Goal: Information Seeking & Learning: Learn about a topic

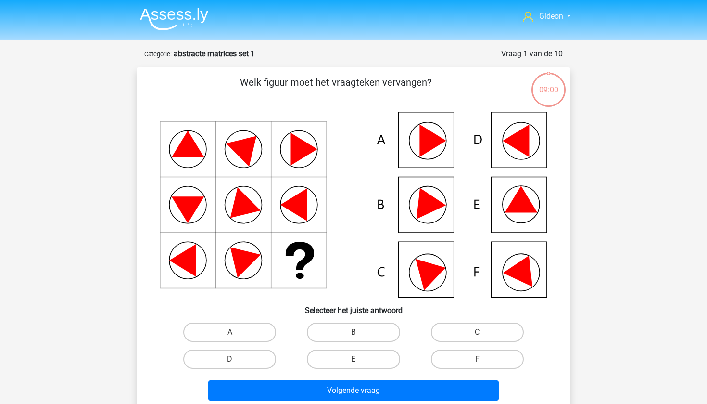
scroll to position [48, 0]
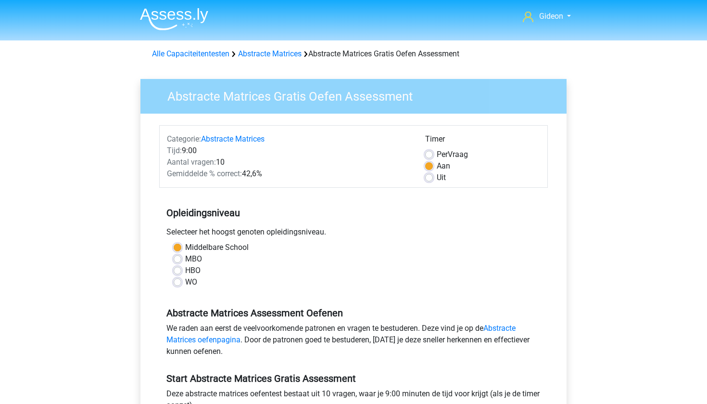
scroll to position [156, 0]
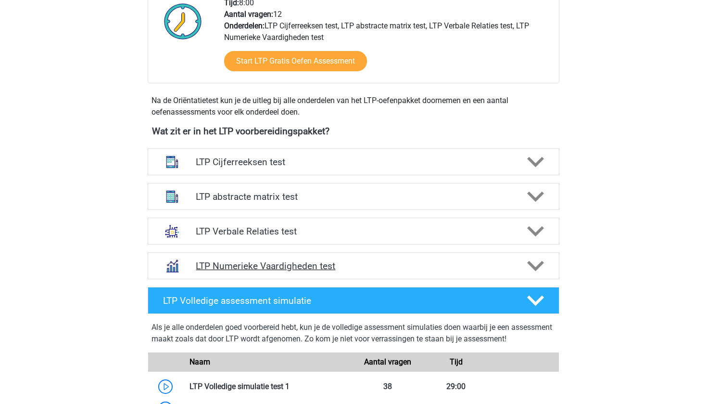
scroll to position [233, 0]
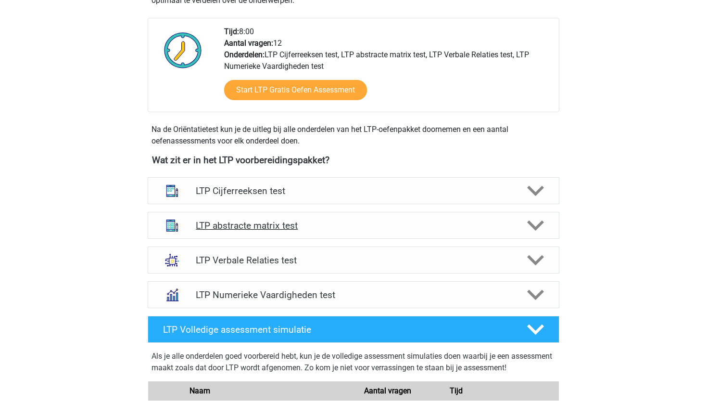
click at [321, 221] on h4 "LTP abstracte matrix test" at bounding box center [353, 225] width 315 height 11
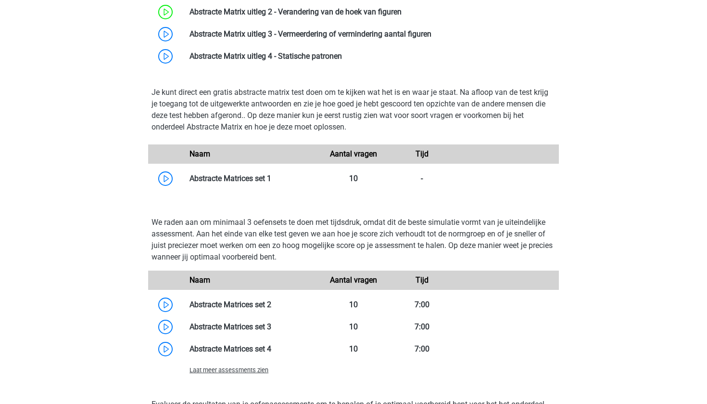
scroll to position [548, 0]
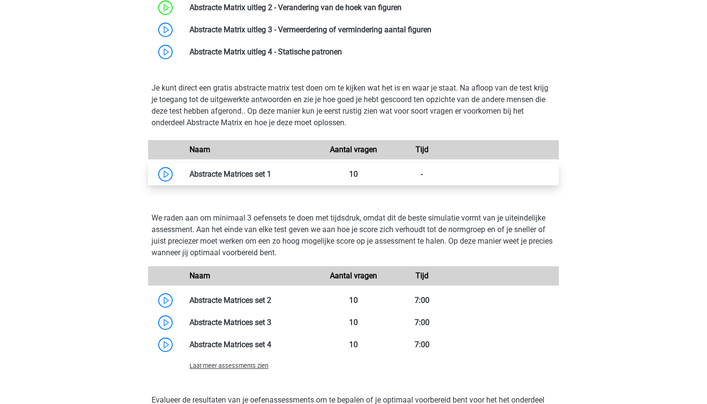
click at [271, 172] on link at bounding box center [271, 173] width 0 height 9
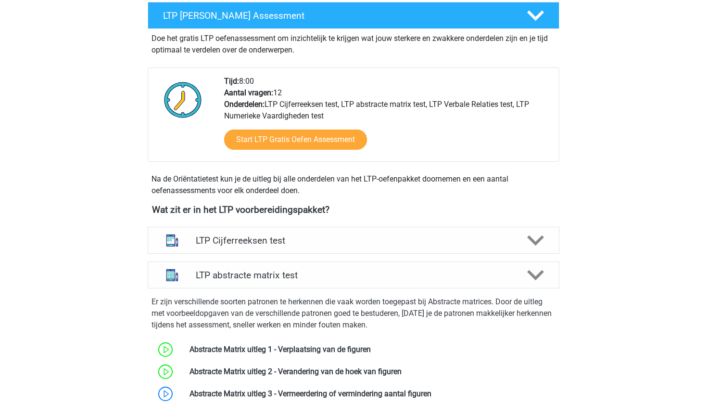
scroll to position [180, 0]
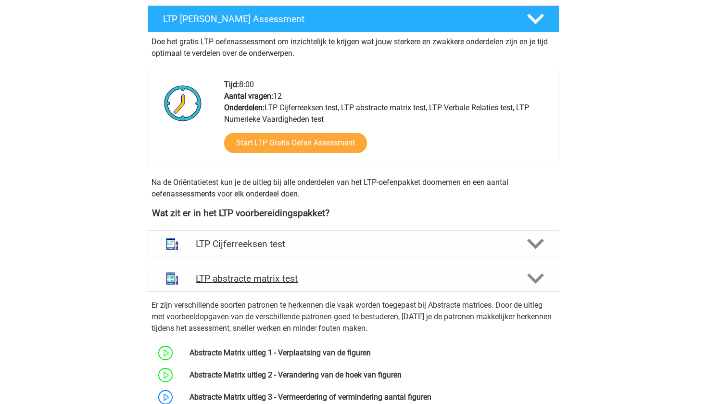
click at [338, 278] on h4 "LTP abstracte matrix test" at bounding box center [353, 278] width 315 height 11
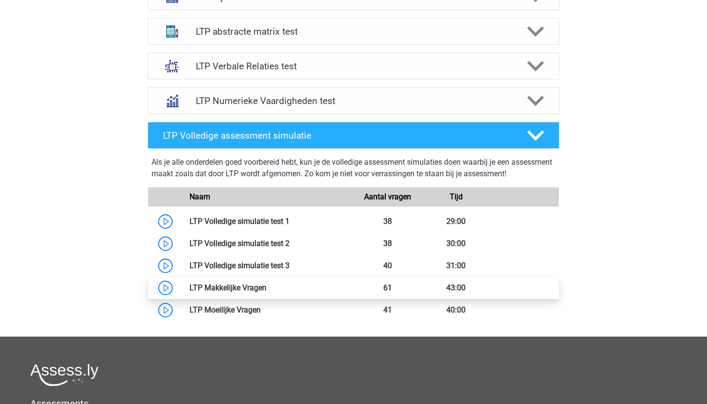
scroll to position [426, 0]
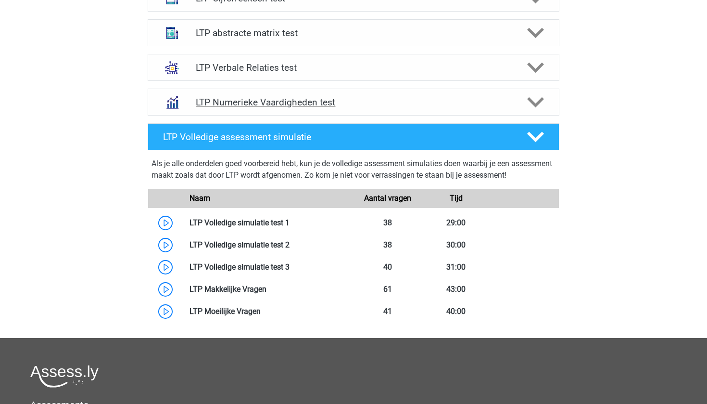
click at [415, 103] on h4 "LTP Numerieke Vaardigheden test" at bounding box center [353, 102] width 315 height 11
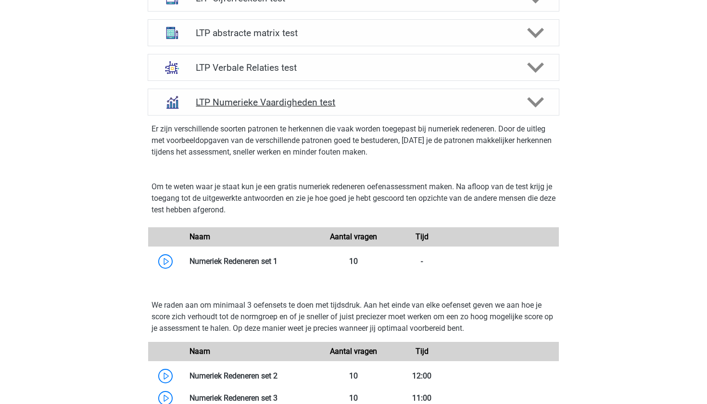
click at [415, 103] on h4 "LTP Numerieke Vaardigheden test" at bounding box center [353, 102] width 315 height 11
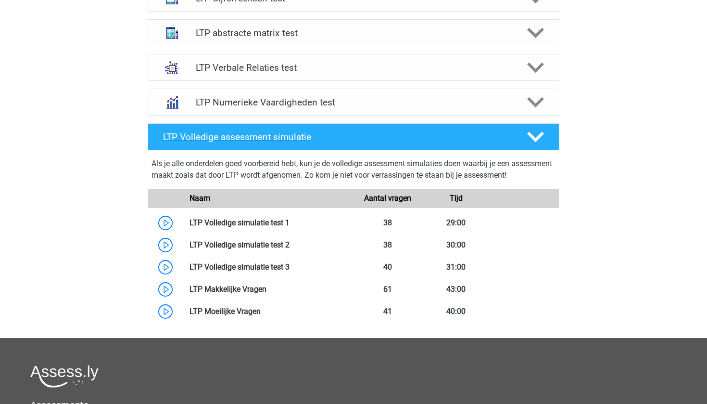
click at [532, 141] on icon at bounding box center [535, 136] width 17 height 17
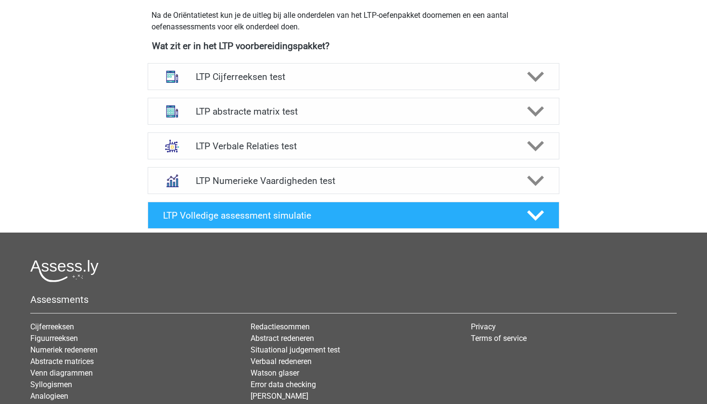
scroll to position [343, 0]
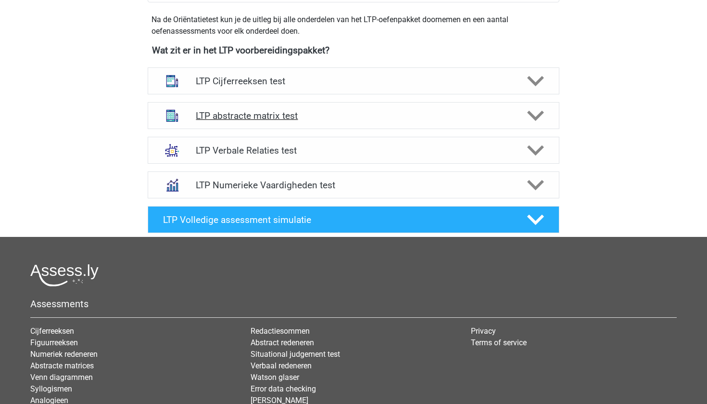
click at [357, 116] on h4 "LTP abstracte matrix test" at bounding box center [353, 115] width 315 height 11
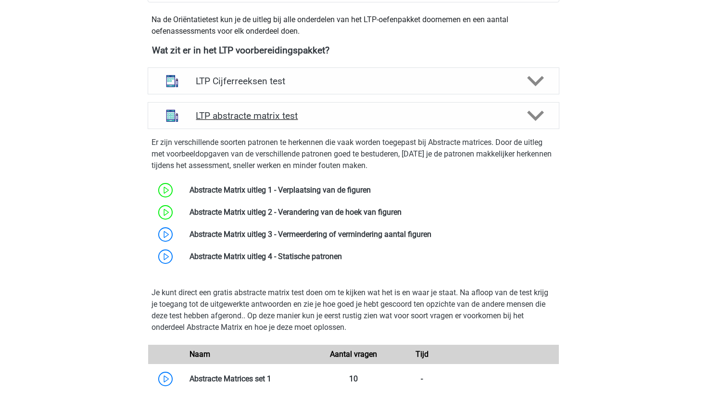
click at [357, 116] on h4 "LTP abstracte matrix test" at bounding box center [353, 115] width 315 height 11
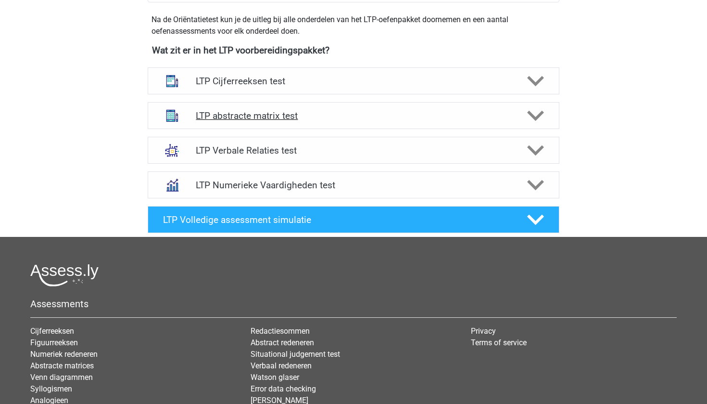
click at [357, 116] on h4 "LTP abstracte matrix test" at bounding box center [353, 115] width 315 height 11
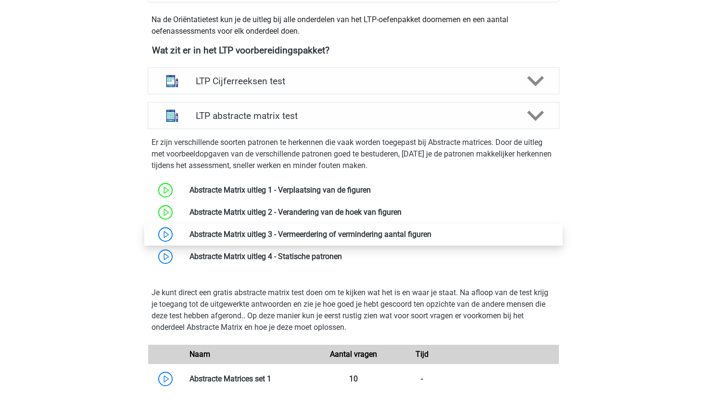
click at [432, 235] on link at bounding box center [432, 234] width 0 height 9
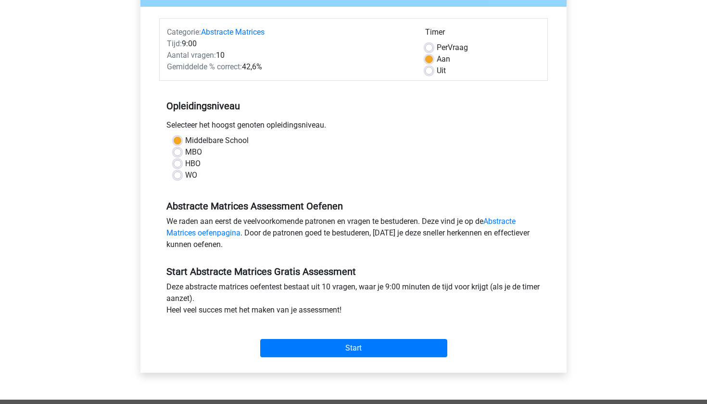
scroll to position [357, 0]
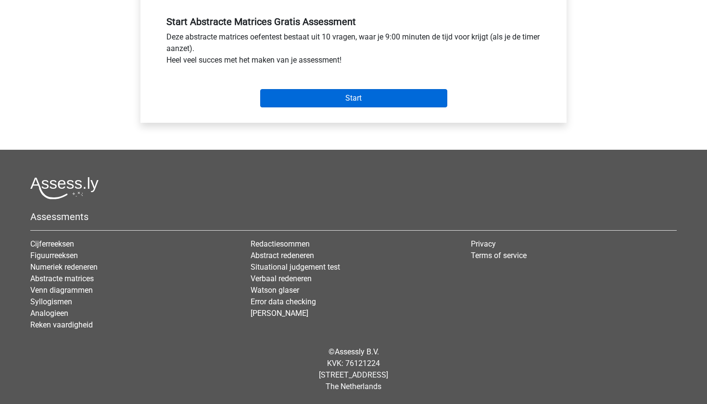
click at [369, 102] on input "Start" at bounding box center [353, 98] width 187 height 18
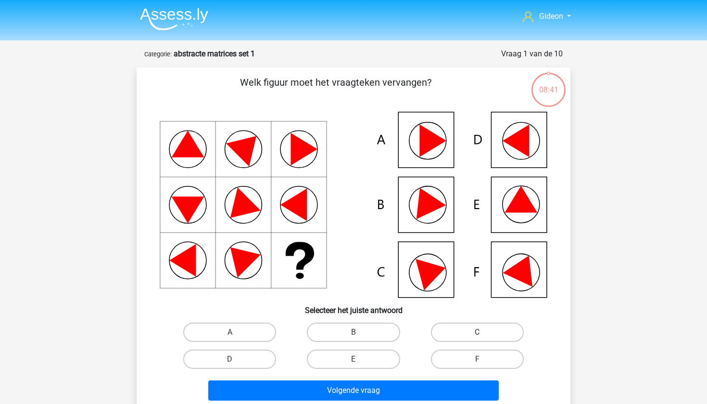
click at [445, 332] on label "C" at bounding box center [477, 331] width 93 height 19
click at [477, 332] on input "C" at bounding box center [480, 335] width 6 height 6
radio input "true"
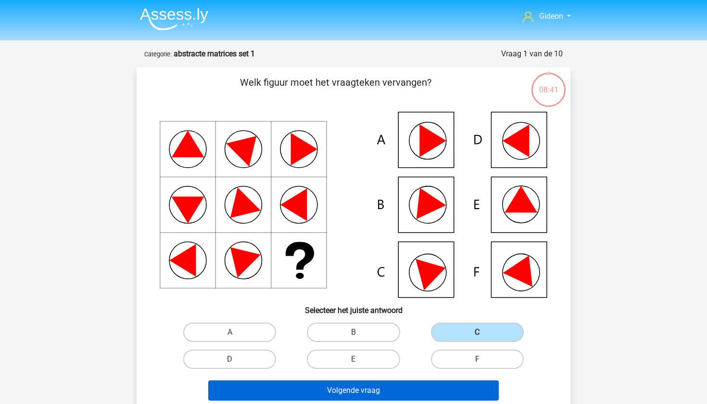
click at [427, 386] on button "Volgende vraag" at bounding box center [353, 390] width 291 height 20
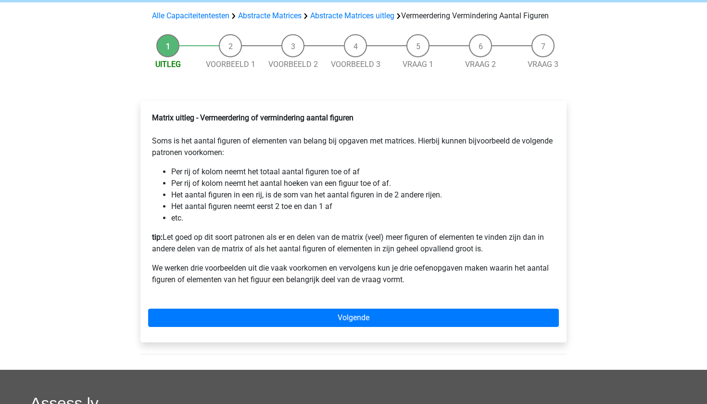
scroll to position [94, 0]
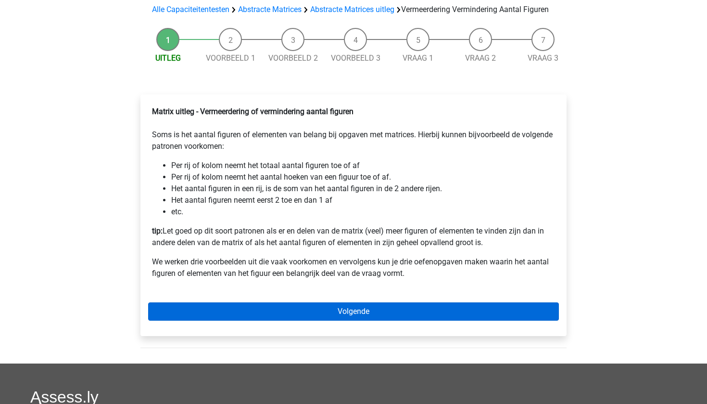
click at [280, 320] on link "Volgende" at bounding box center [353, 311] width 411 height 18
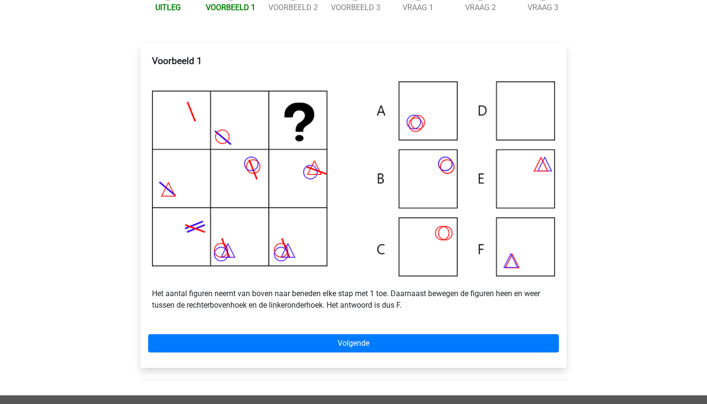
scroll to position [150, 0]
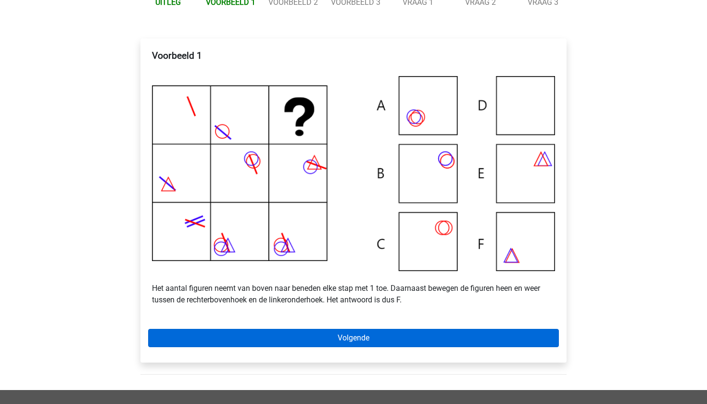
click at [371, 345] on link "Volgende" at bounding box center [353, 338] width 411 height 18
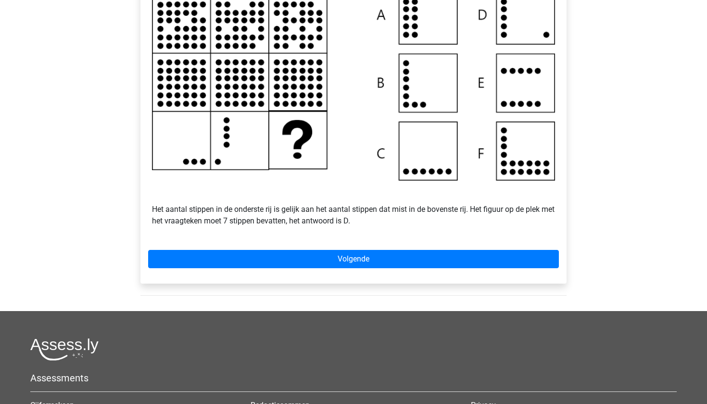
scroll to position [230, 0]
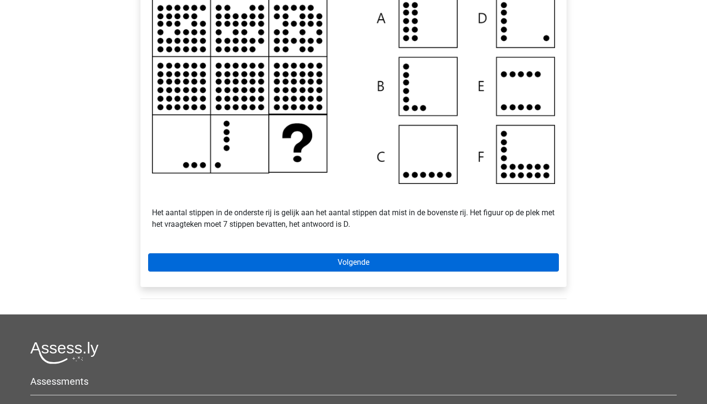
click at [293, 271] on link "Volgende" at bounding box center [353, 262] width 411 height 18
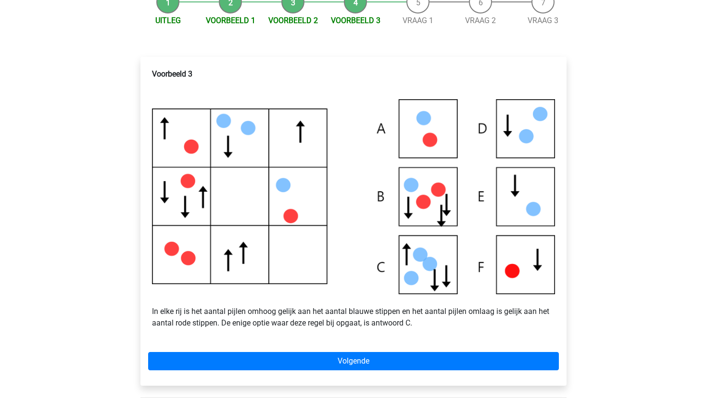
scroll to position [134, 0]
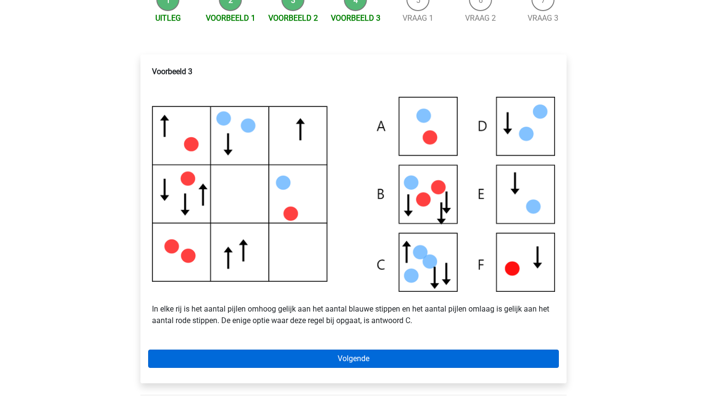
click at [409, 364] on link "Volgende" at bounding box center [353, 358] width 411 height 18
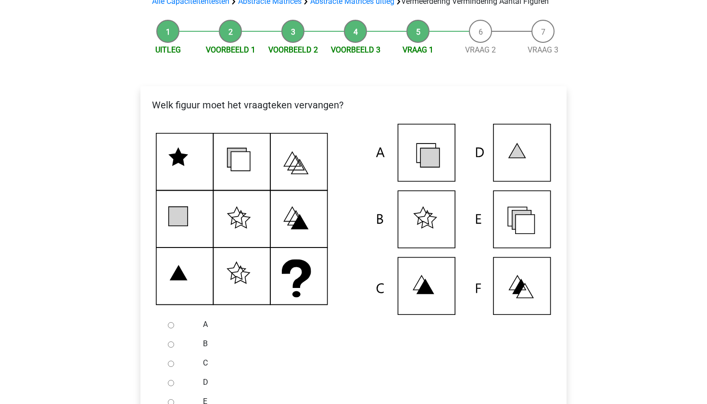
scroll to position [204, 0]
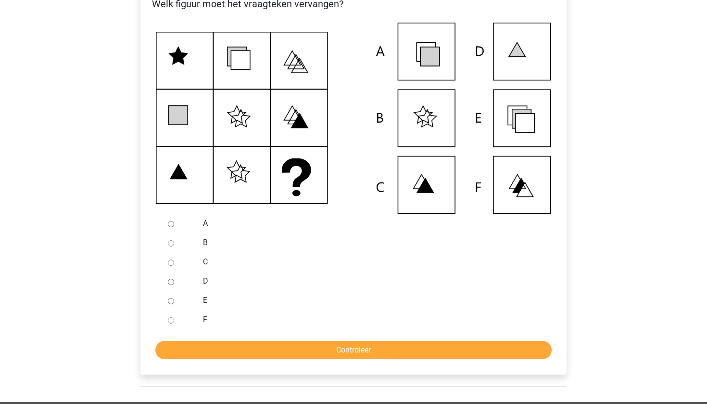
click at [172, 304] on input "E" at bounding box center [171, 301] width 6 height 6
radio input "true"
click at [315, 359] on input "Controleer" at bounding box center [353, 350] width 396 height 18
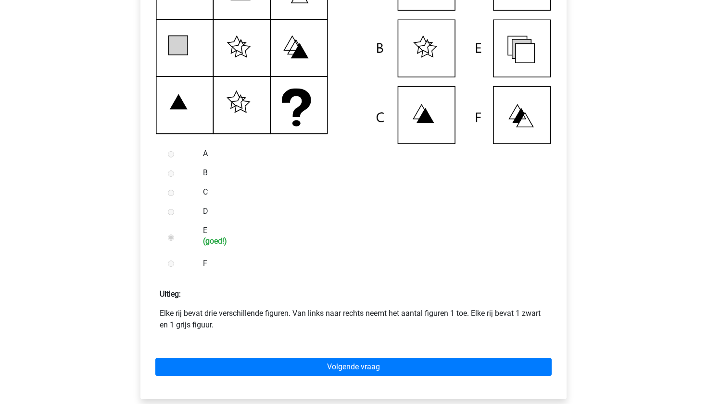
scroll to position [275, 0]
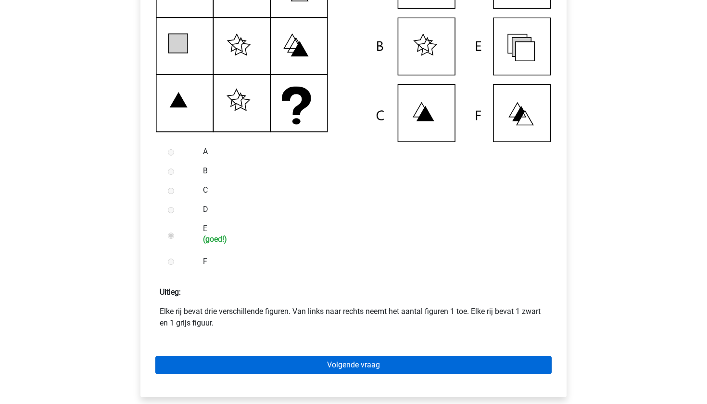
click at [388, 371] on link "Volgende vraag" at bounding box center [353, 365] width 396 height 18
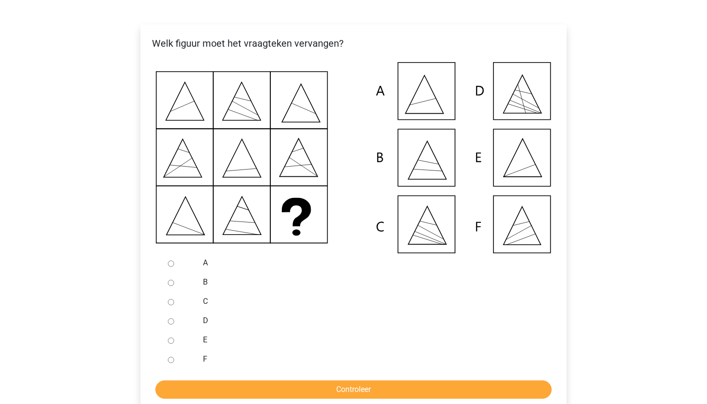
scroll to position [169, 0]
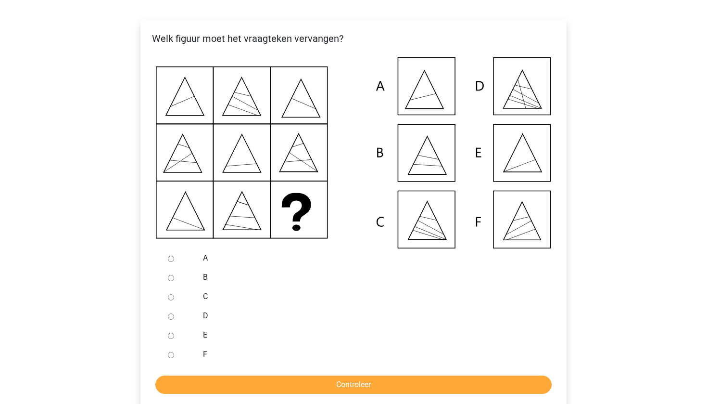
click at [169, 339] on input "E" at bounding box center [171, 335] width 6 height 6
radio input "true"
click at [226, 394] on input "Controleer" at bounding box center [353, 384] width 396 height 18
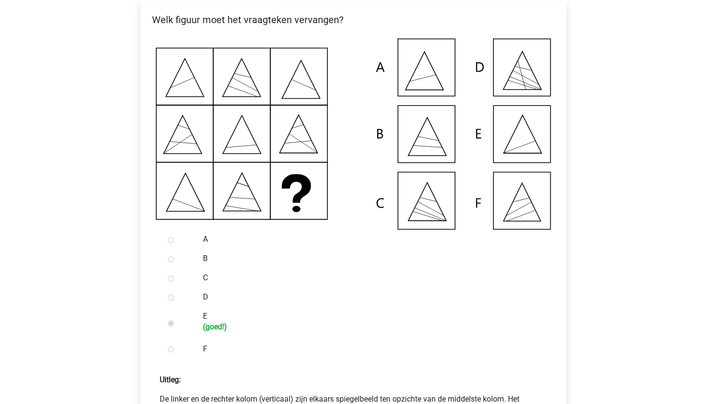
scroll to position [273, 0]
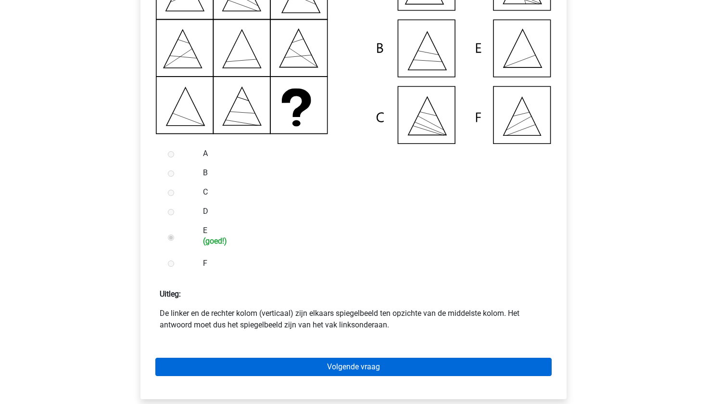
click at [381, 376] on link "Volgende vraag" at bounding box center [353, 366] width 396 height 18
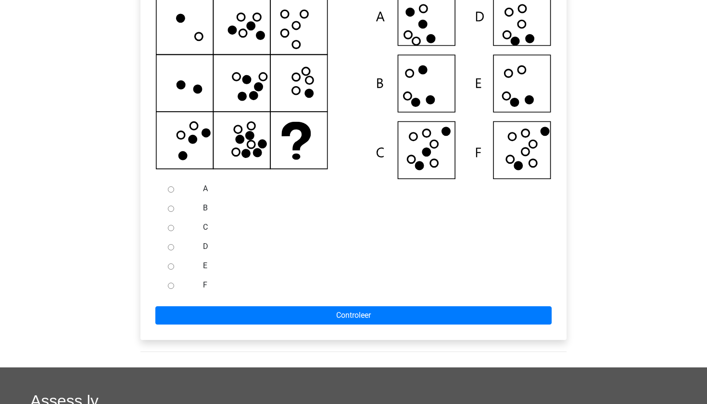
scroll to position [266, 0]
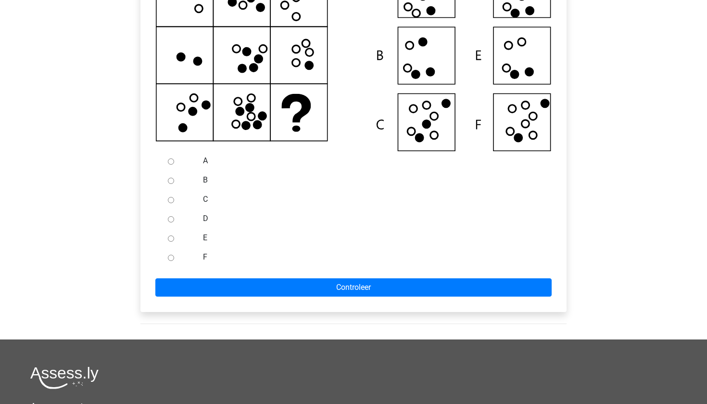
click at [169, 261] on input "F" at bounding box center [171, 258] width 6 height 6
radio input "true"
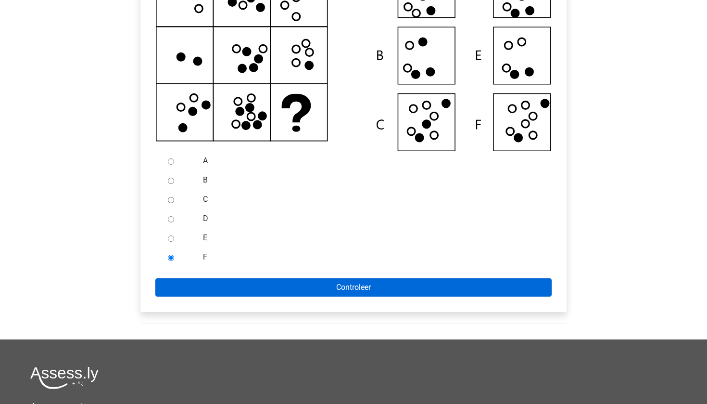
click at [191, 296] on input "Controleer" at bounding box center [353, 287] width 396 height 18
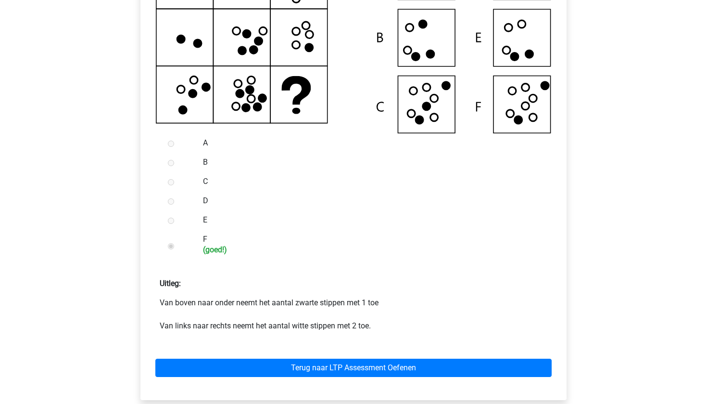
scroll to position [288, 0]
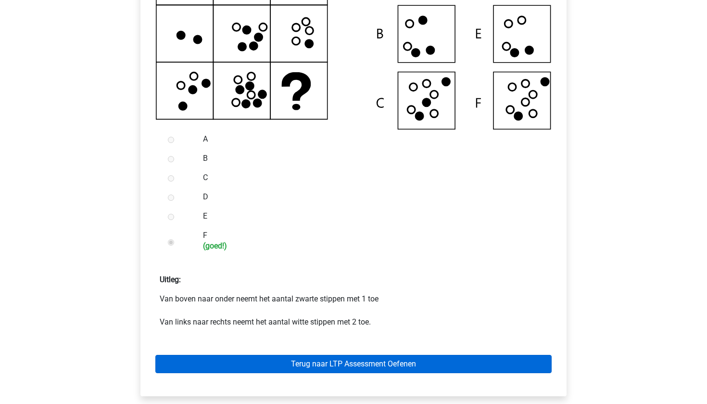
click at [360, 373] on link "Terug naar LTP Assessment Oefenen" at bounding box center [353, 364] width 396 height 18
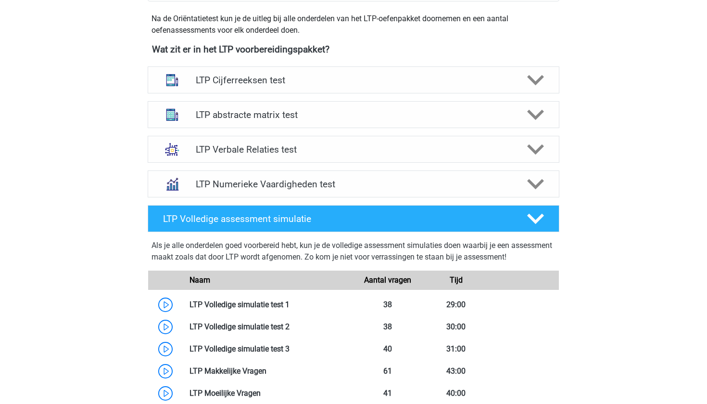
scroll to position [381, 0]
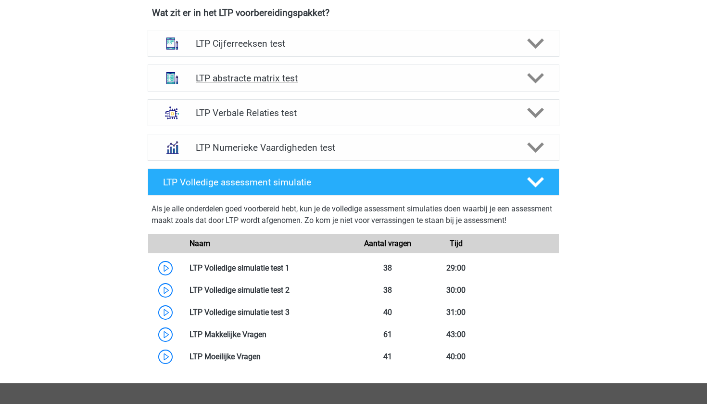
click at [309, 76] on h4 "LTP abstracte matrix test" at bounding box center [353, 78] width 315 height 11
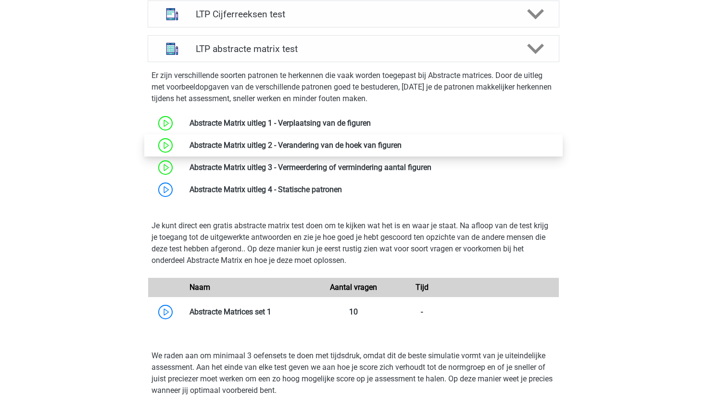
scroll to position [433, 0]
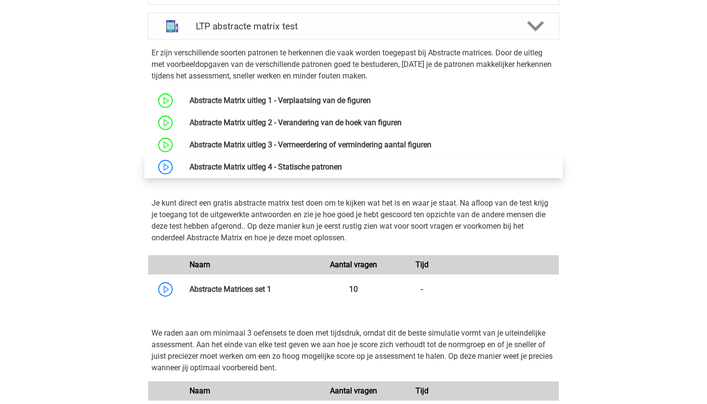
click at [342, 171] on link at bounding box center [342, 166] width 0 height 9
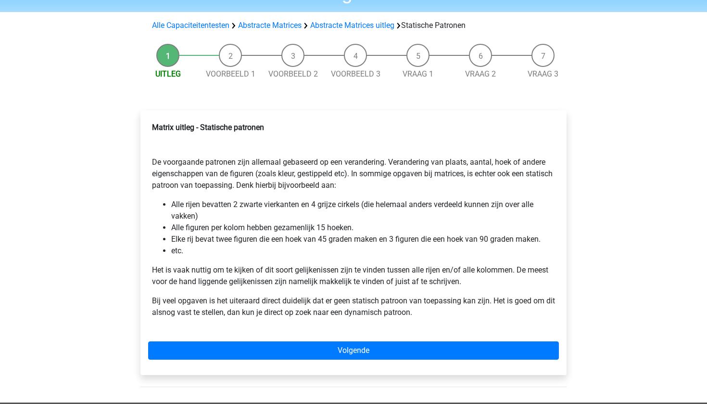
scroll to position [56, 0]
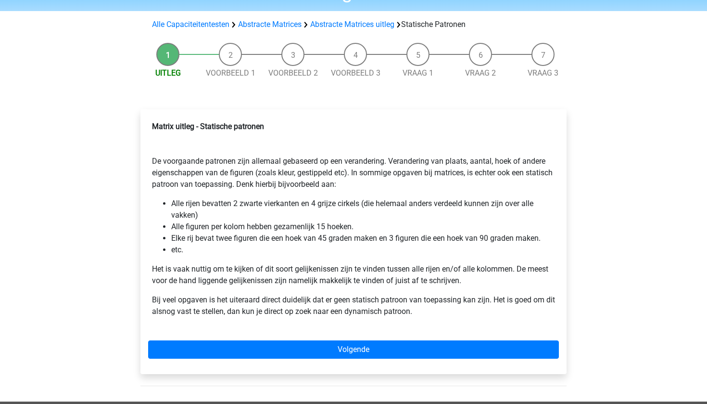
click at [313, 340] on div "Matrix uitleg - Statische patronen De voorgaande patronen zijn allemaal gebasee…" at bounding box center [353, 241] width 426 height 265
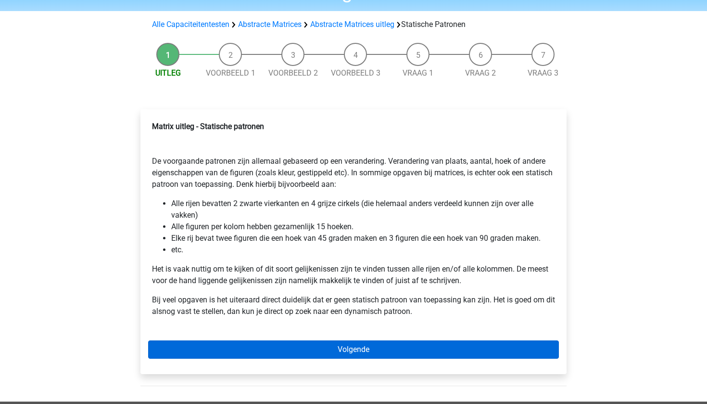
click at [313, 345] on link "Volgende" at bounding box center [353, 349] width 411 height 18
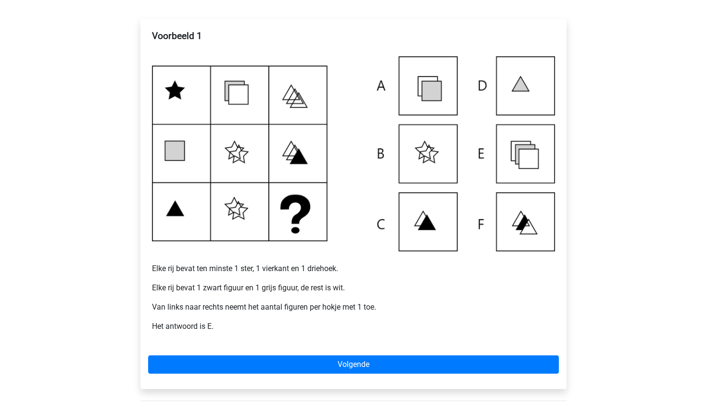
scroll to position [166, 0]
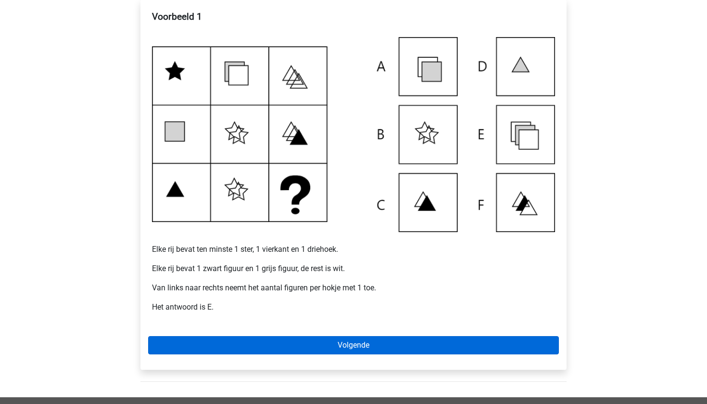
click at [252, 346] on link "Volgende" at bounding box center [353, 345] width 411 height 18
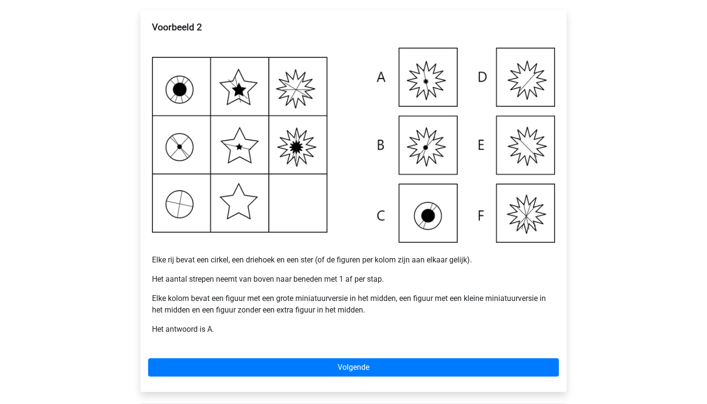
scroll to position [156, 0]
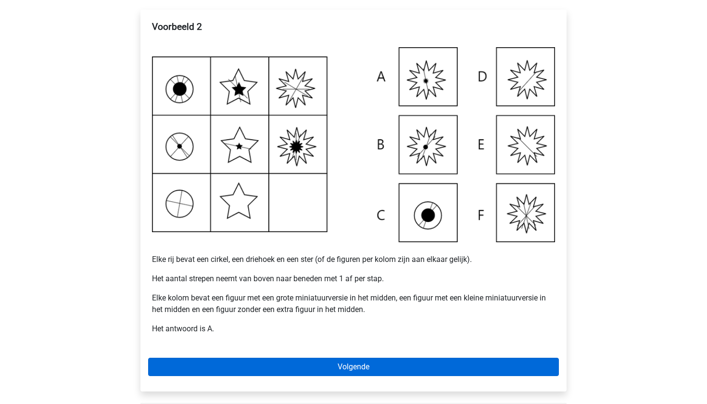
click at [435, 362] on link "Volgende" at bounding box center [353, 366] width 411 height 18
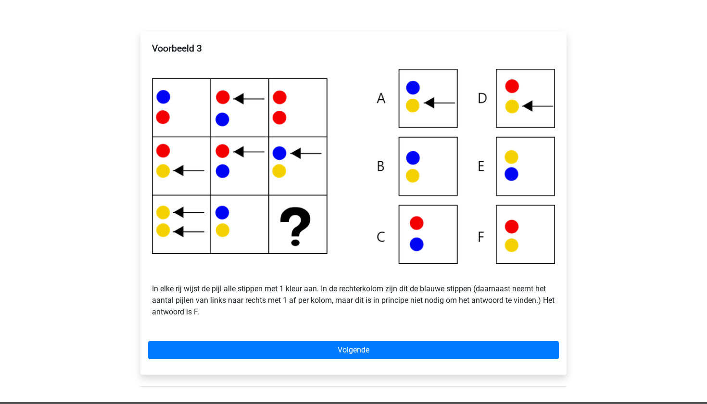
scroll to position [145, 0]
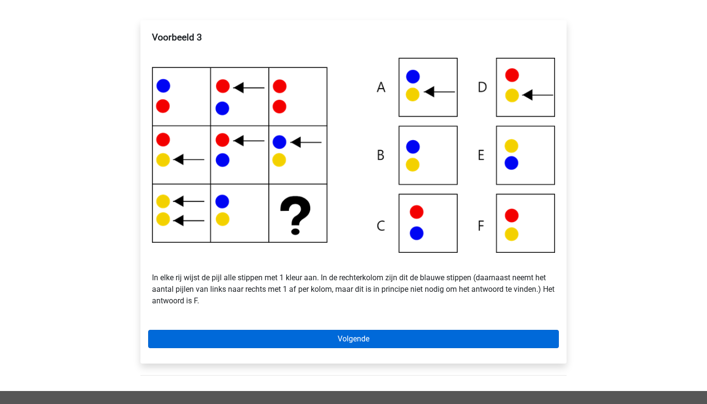
click at [294, 337] on link "Volgende" at bounding box center [353, 339] width 411 height 18
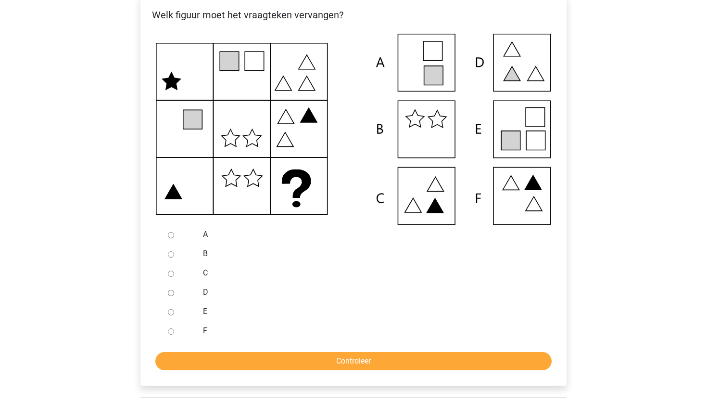
scroll to position [209, 0]
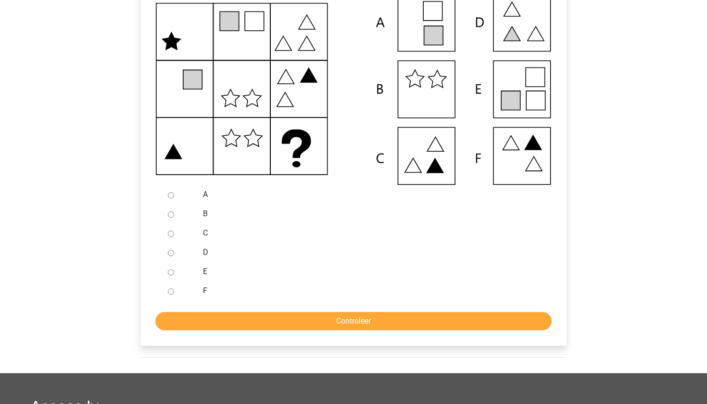
click at [173, 271] on input "E" at bounding box center [171, 272] width 6 height 6
radio input "true"
click at [208, 318] on input "Controleer" at bounding box center [353, 321] width 396 height 18
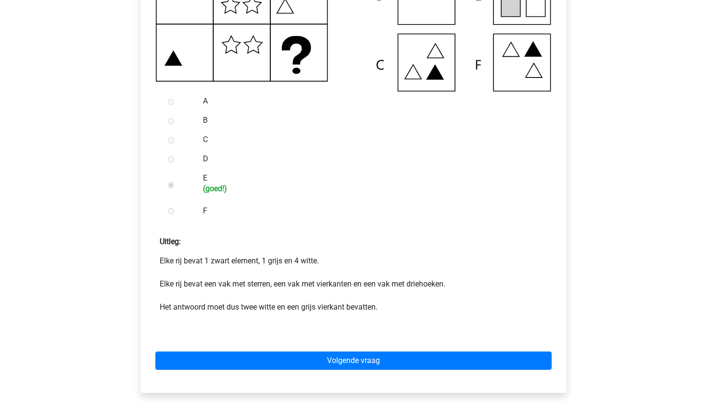
scroll to position [305, 0]
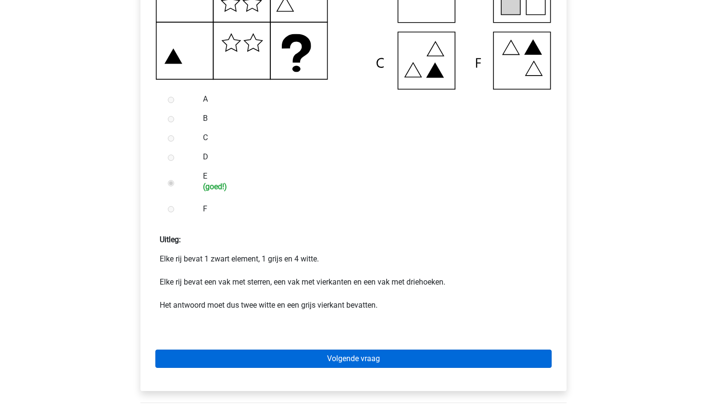
click at [310, 355] on link "Volgende vraag" at bounding box center [353, 358] width 396 height 18
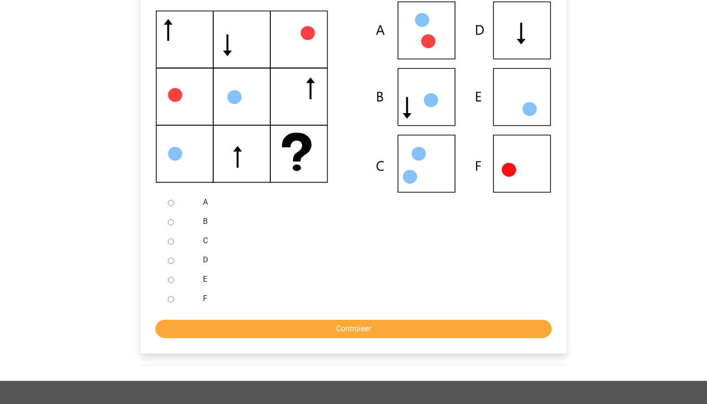
scroll to position [203, 0]
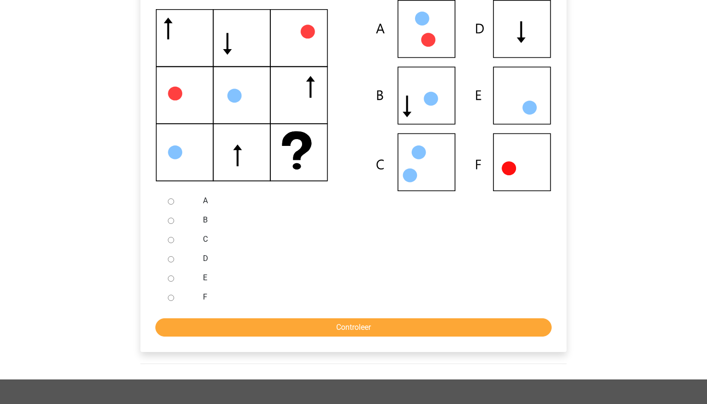
click at [166, 277] on div at bounding box center [180, 277] width 32 height 19
click at [171, 275] on input "E" at bounding box center [171, 278] width 6 height 6
radio input "true"
click at [210, 330] on input "Controleer" at bounding box center [353, 327] width 396 height 18
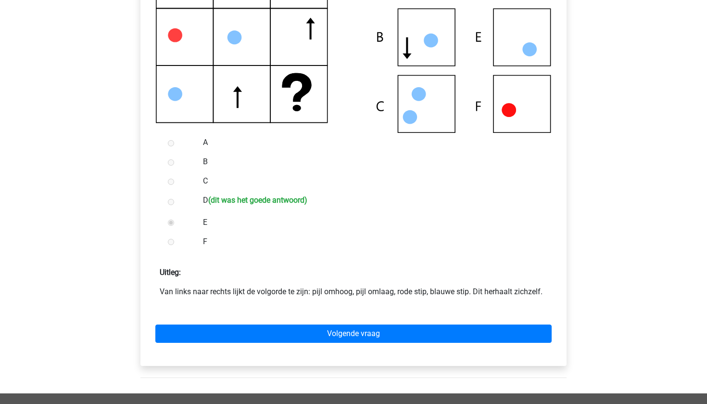
scroll to position [302, 0]
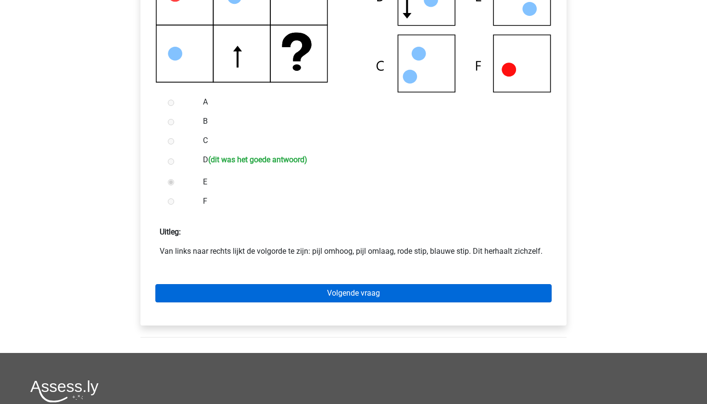
click at [301, 287] on link "Volgende vraag" at bounding box center [353, 293] width 396 height 18
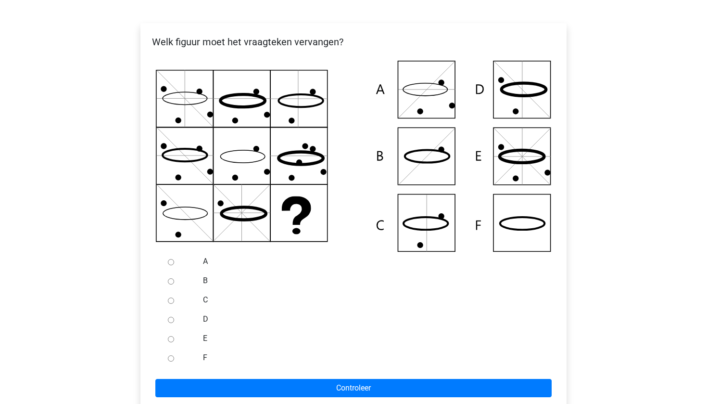
scroll to position [150, 0]
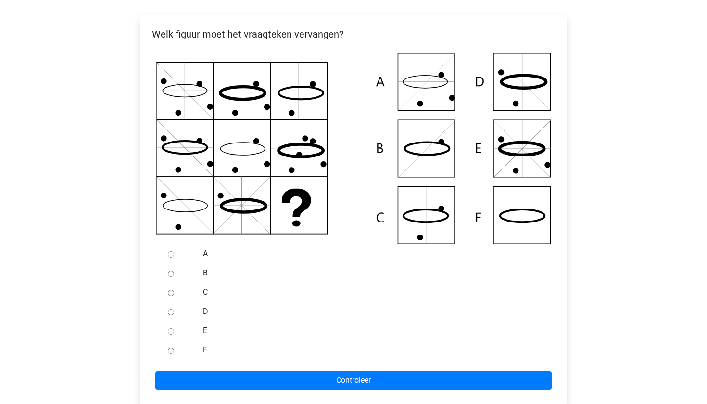
click at [175, 348] on div at bounding box center [180, 349] width 32 height 19
click at [169, 348] on input "F" at bounding box center [171, 350] width 6 height 6
radio input "true"
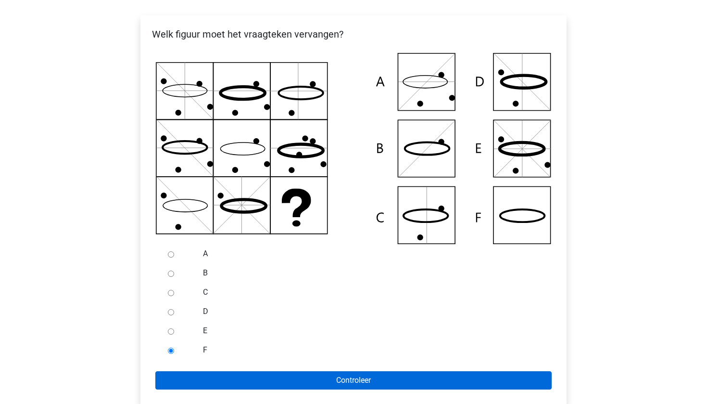
click at [246, 383] on input "Controleer" at bounding box center [353, 380] width 396 height 18
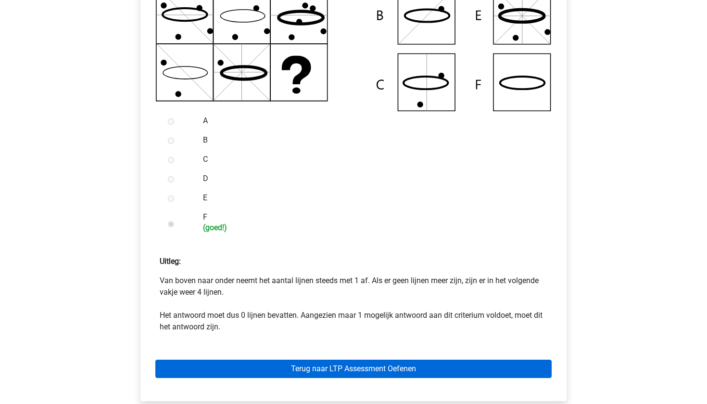
scroll to position [287, 0]
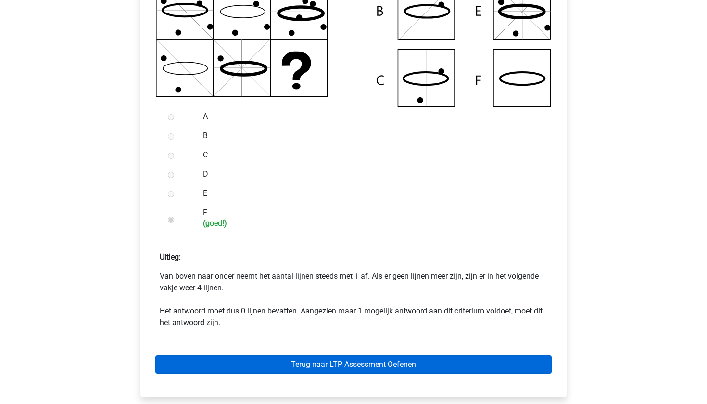
click at [300, 356] on link "Terug naar LTP Assessment Oefenen" at bounding box center [353, 364] width 396 height 18
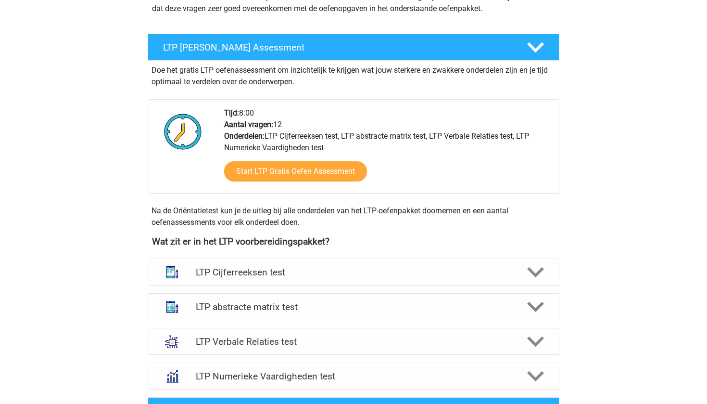
scroll to position [157, 0]
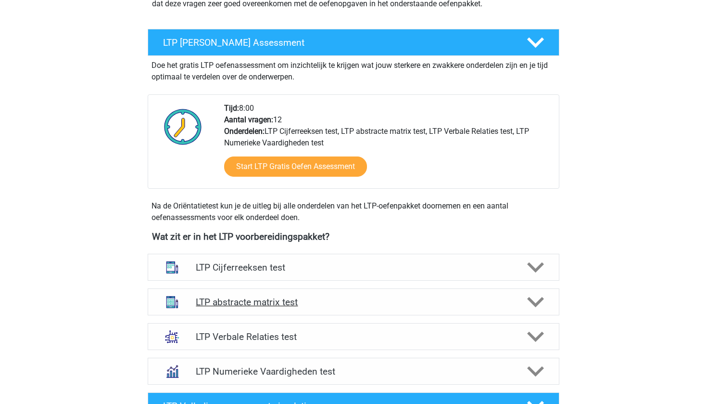
click at [314, 311] on div "LTP abstracte matrix test" at bounding box center [354, 301] width 412 height 27
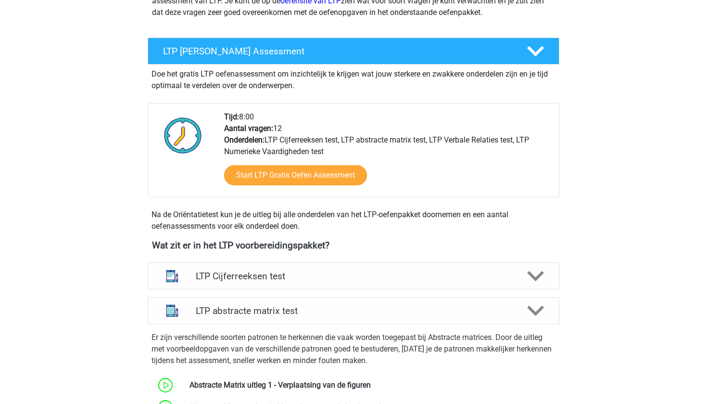
scroll to position [0, 0]
